Goal: Book appointment/travel/reservation

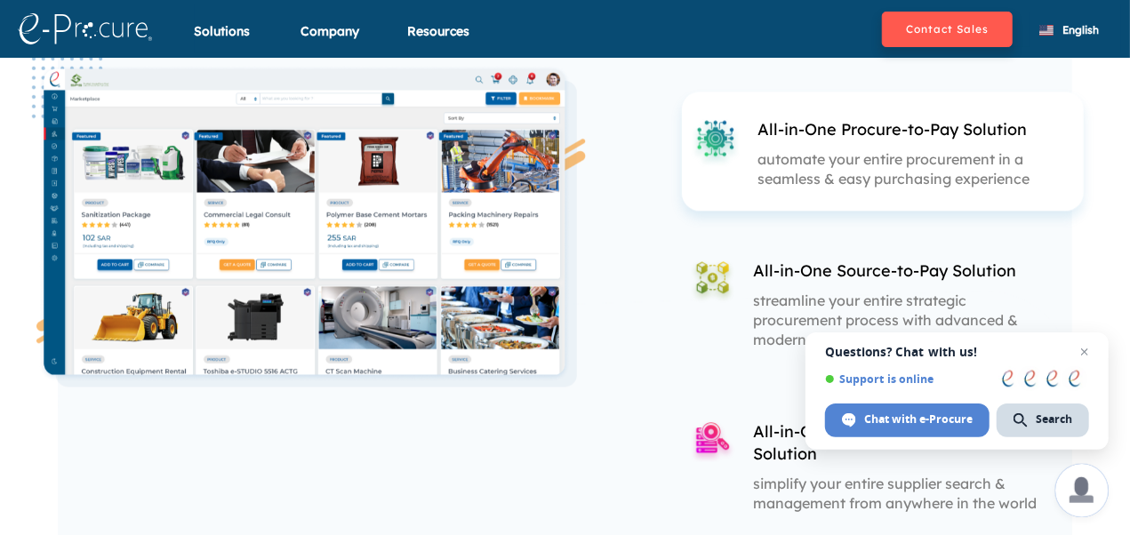
scroll to position [1689, 0]
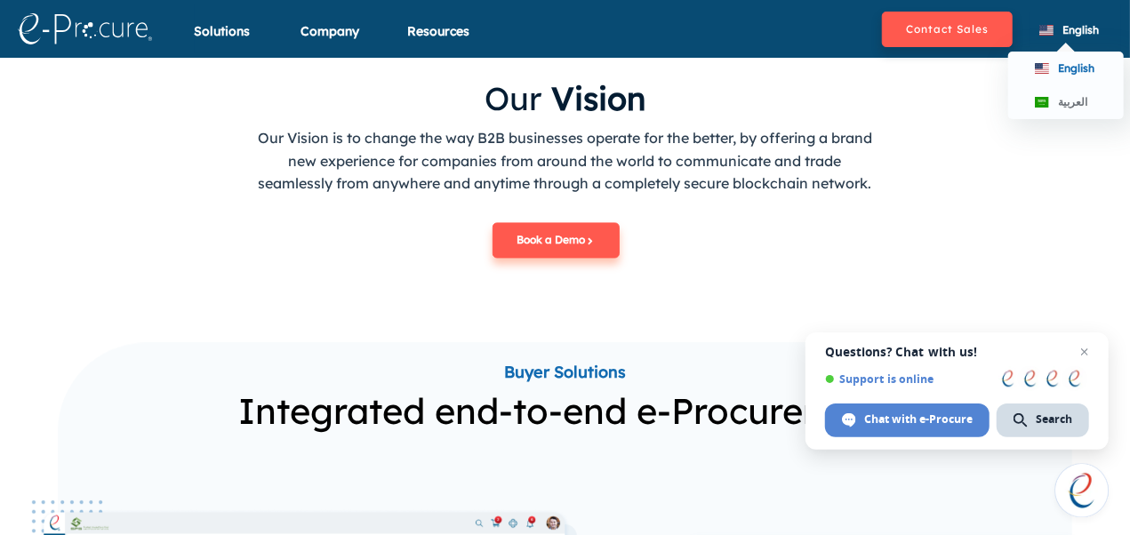
click at [1074, 32] on span "English" at bounding box center [1080, 29] width 36 height 13
click at [1077, 105] on span "العربية" at bounding box center [1072, 101] width 29 height 13
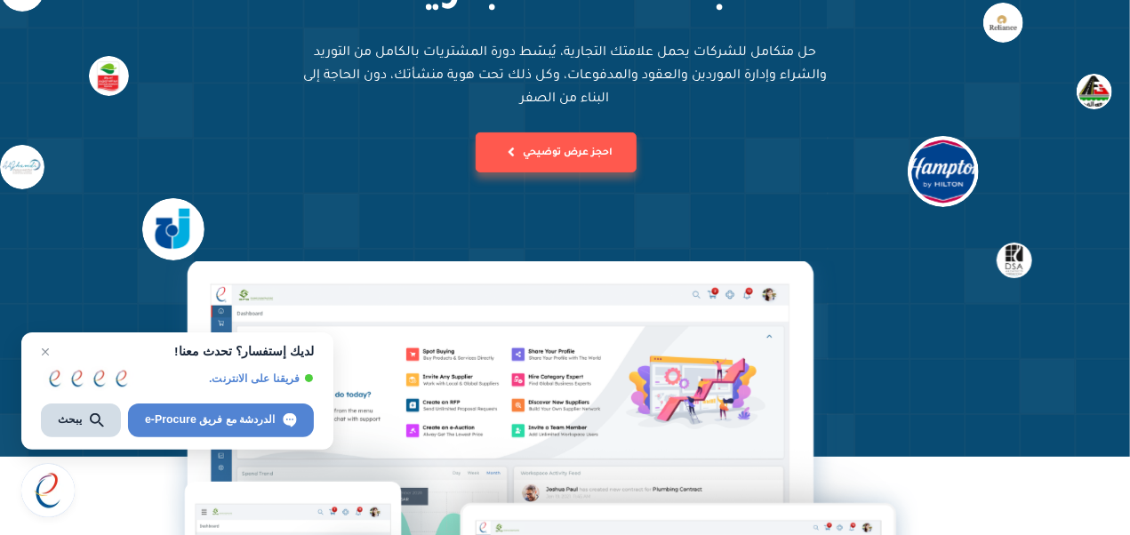
scroll to position [89, 0]
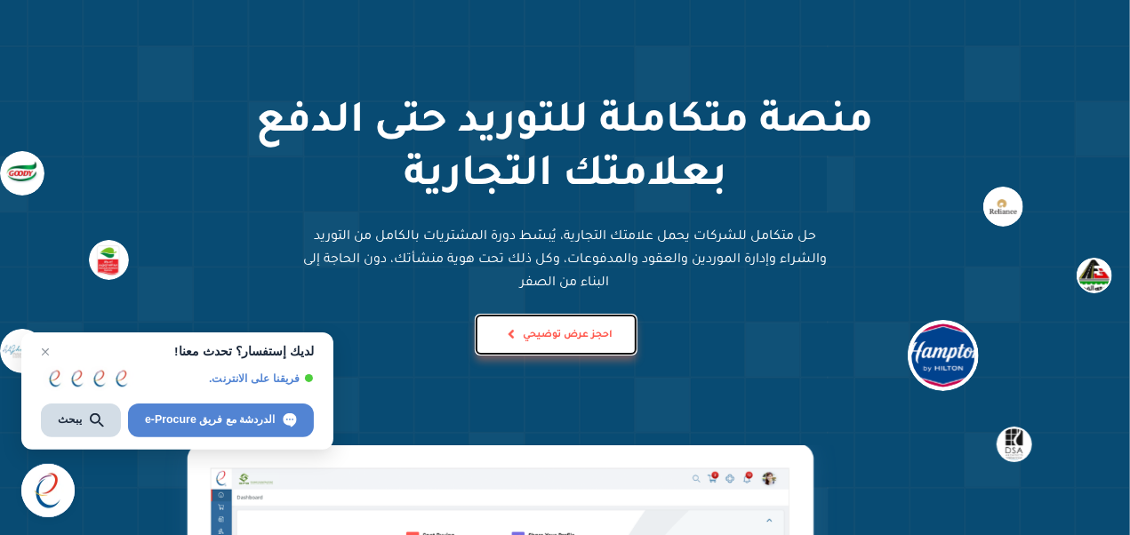
click at [569, 338] on button "احجز عرض توضيحي" at bounding box center [555, 335] width 161 height 40
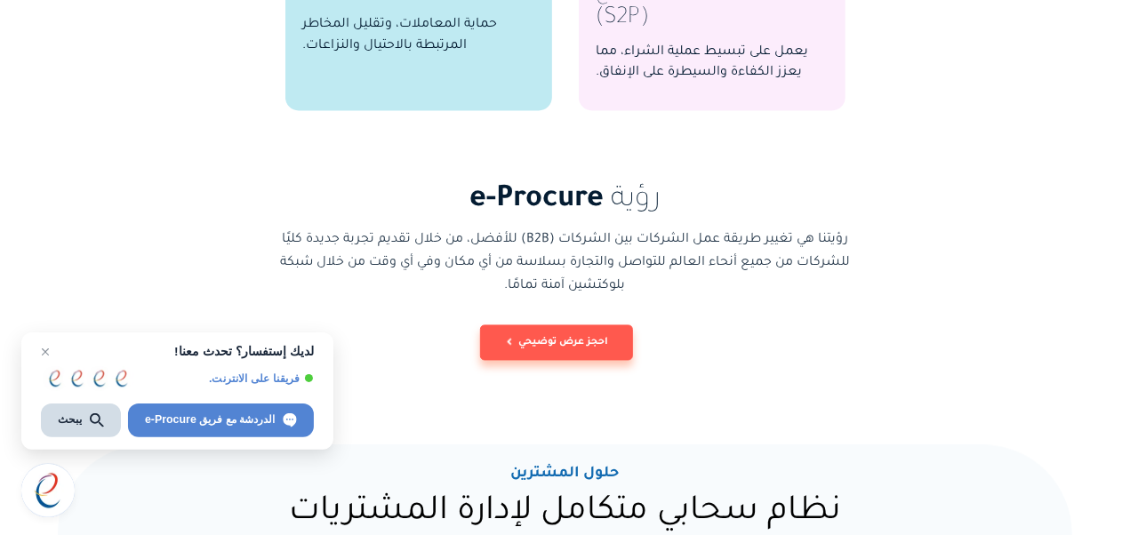
scroll to position [1689, 0]
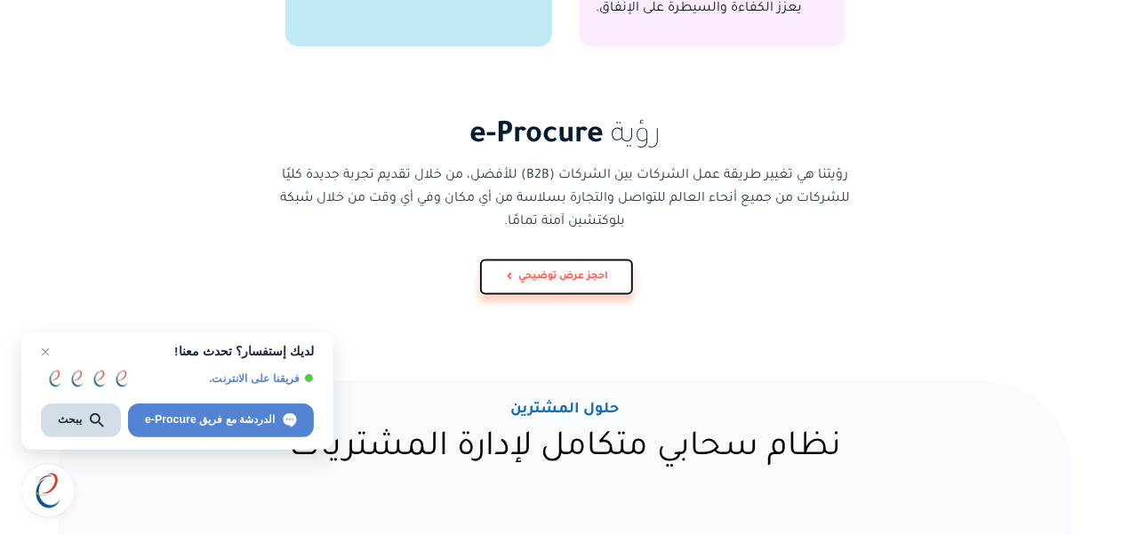
click at [615, 268] on button "احجز عرض توضيحي" at bounding box center [556, 278] width 153 height 36
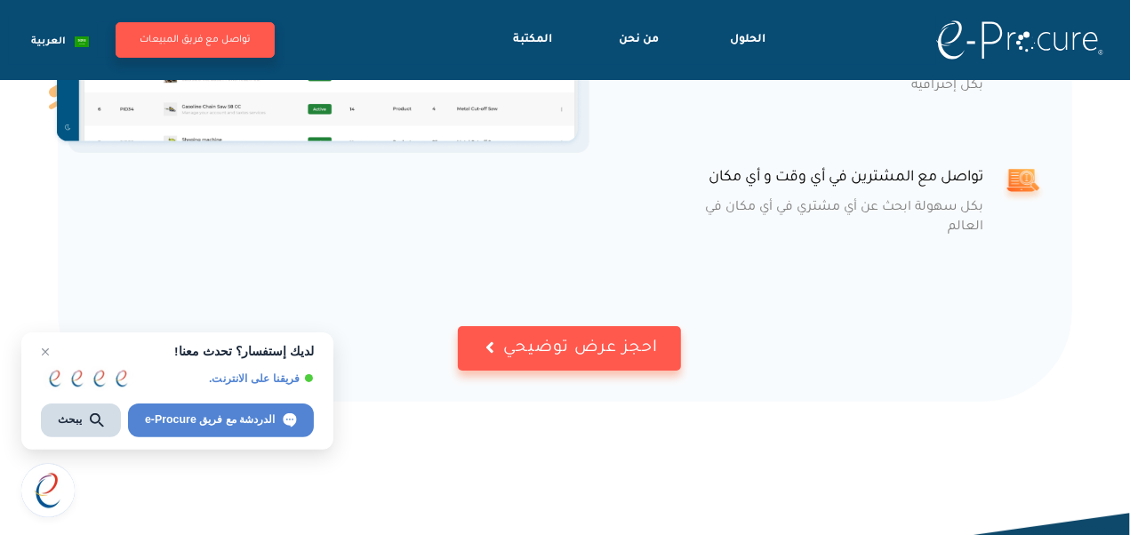
scroll to position [3199, 0]
